Goal: Download file/media

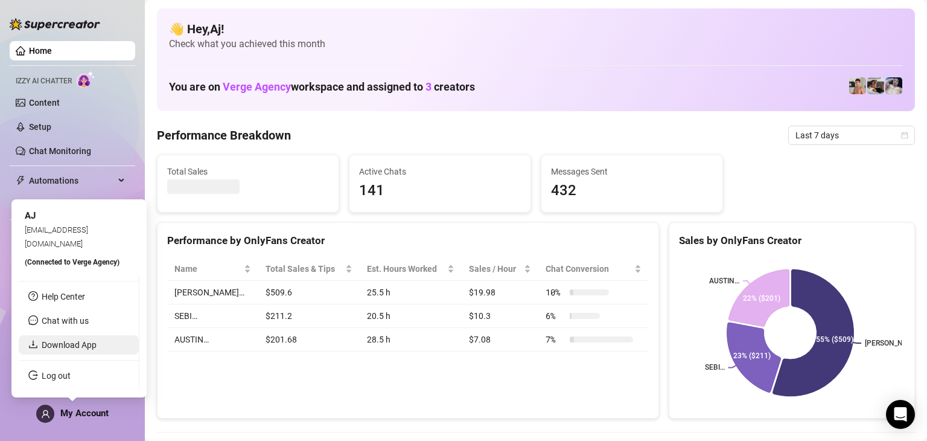
click at [83, 348] on link "Download App" at bounding box center [69, 345] width 55 height 10
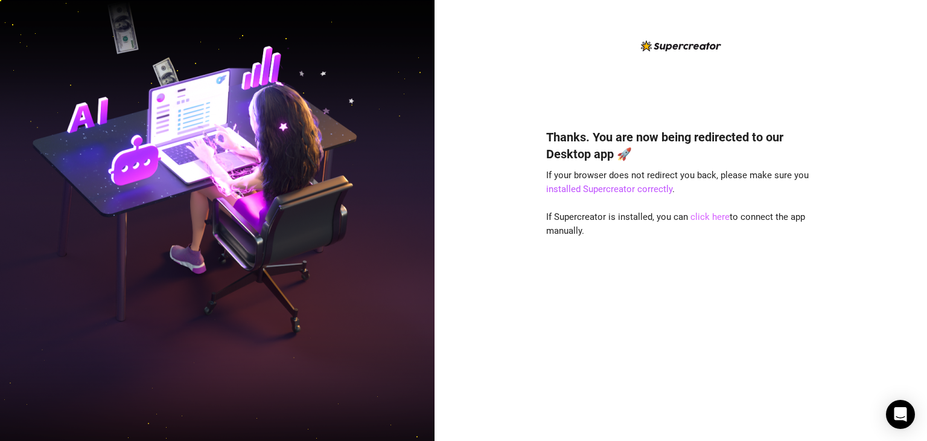
click at [704, 219] on link "click here" at bounding box center [709, 216] width 39 height 11
click at [702, 220] on link "click here" at bounding box center [709, 216] width 39 height 11
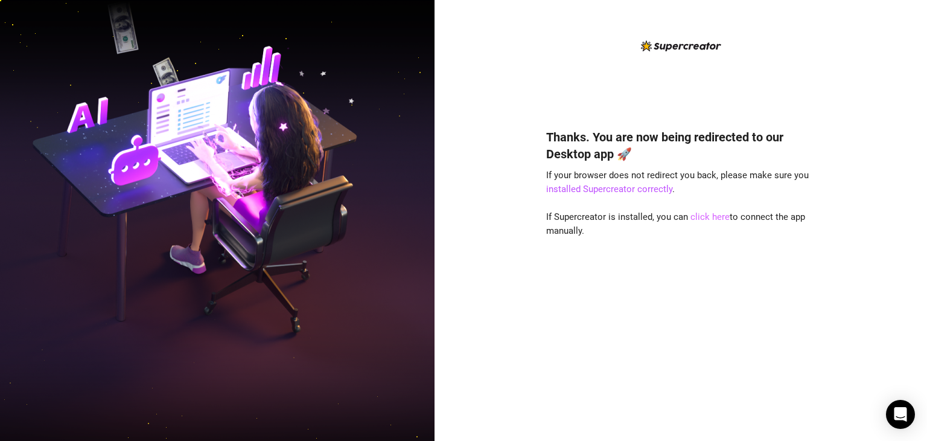
click at [702, 220] on link "click here" at bounding box center [709, 216] width 39 height 11
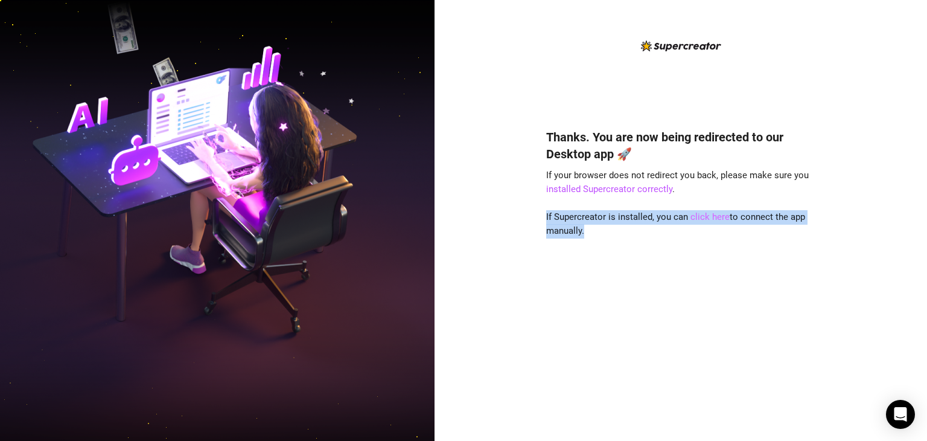
click at [702, 220] on link "click here" at bounding box center [709, 216] width 39 height 11
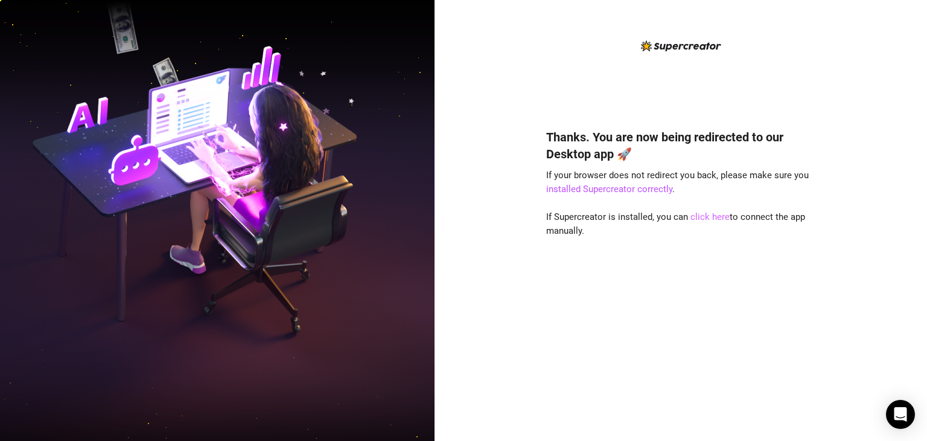
click at [702, 220] on link "click here" at bounding box center [709, 216] width 39 height 11
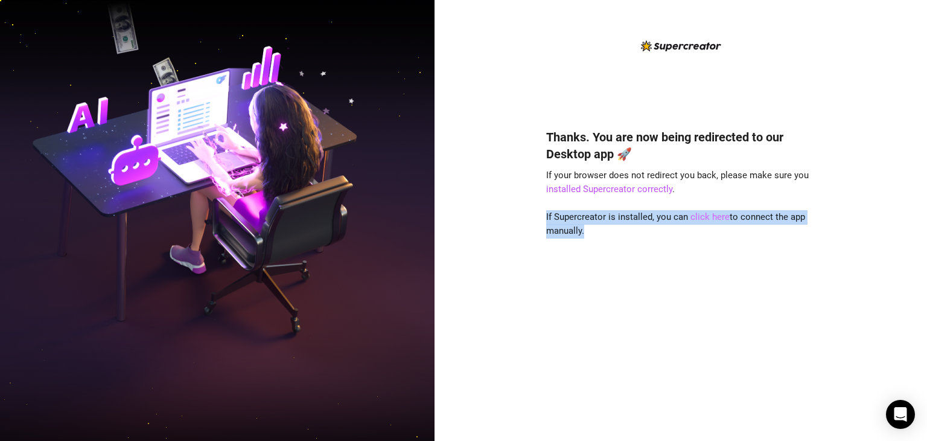
click at [702, 220] on link "click here" at bounding box center [709, 216] width 39 height 11
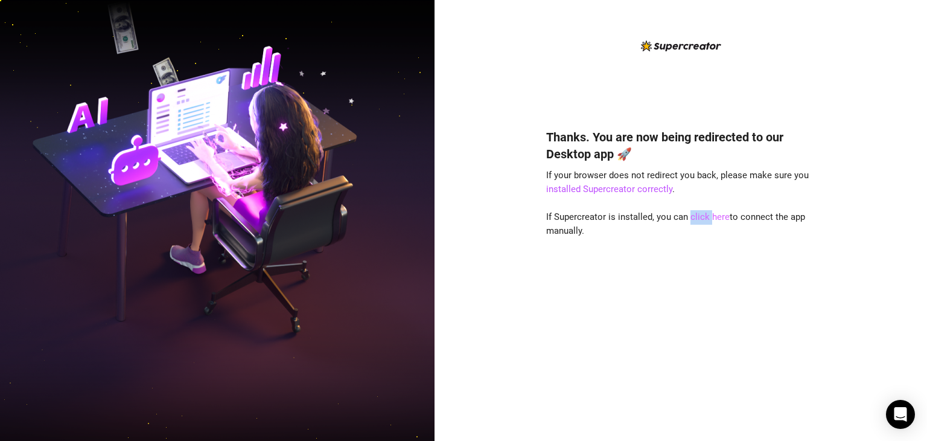
drag, startPoint x: 709, startPoint y: 228, endPoint x: 710, endPoint y: 220, distance: 8.5
click at [710, 220] on link "click here" at bounding box center [709, 216] width 39 height 11
click at [601, 330] on div "Thanks. You are now being redirected to our Desktop app 🚀 If your browser does …" at bounding box center [680, 266] width 269 height 309
